Goal: Information Seeking & Learning: Learn about a topic

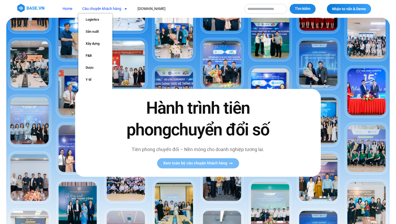
click at [112, 5] on link "Câu chuyện khách hàng" at bounding box center [104, 9] width 53 height 10
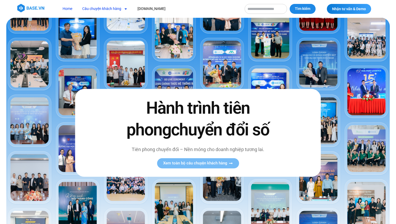
click at [112, 5] on link "Câu chuyện khách hàng" at bounding box center [104, 9] width 53 height 10
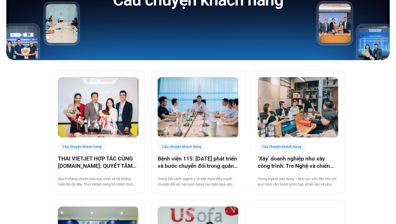
scroll to position [86, 0]
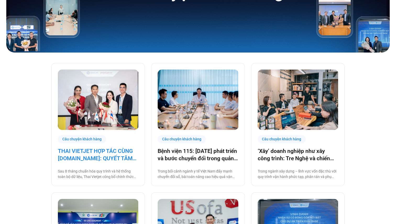
click at [110, 159] on link "THAI VIETJET HỢP TÁC CÙNG [DOMAIN_NAME]: QUYẾT TÂM “CẤT CÁNH” CHUYỂN ĐỔI SỐ" at bounding box center [98, 155] width 80 height 15
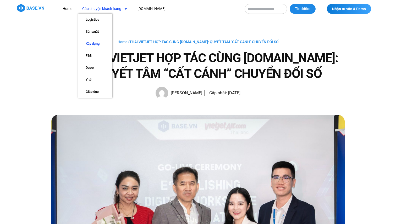
click at [98, 45] on link "Xây dựng" at bounding box center [95, 44] width 34 height 12
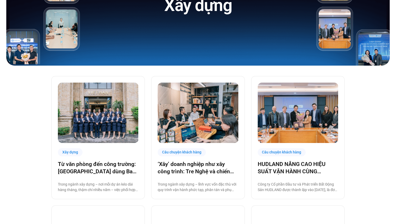
scroll to position [74, 0]
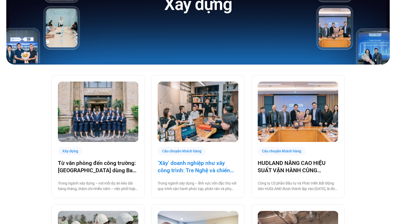
click at [192, 165] on link "‘Xây’ doanh nghiệp như xây công trình: Tre Nghệ và chiến lược chuyển đổi từ gốc" at bounding box center [197, 167] width 80 height 15
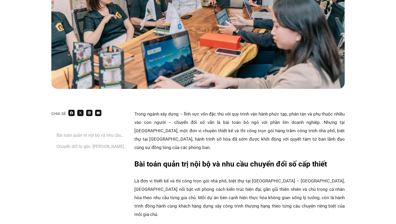
scroll to position [233, 0]
